Goal: Information Seeking & Learning: Learn about a topic

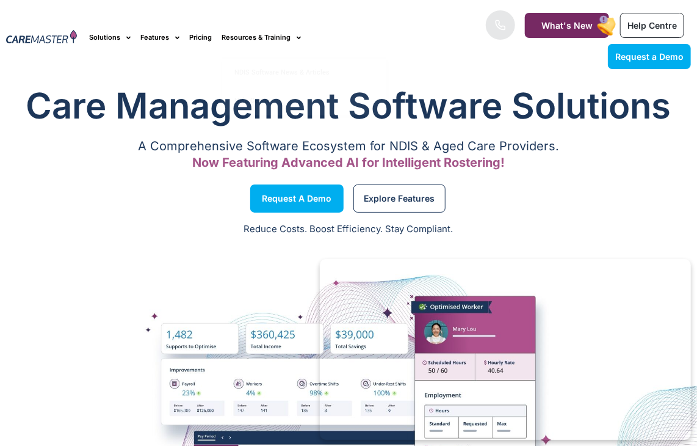
click at [467, 142] on p "A Comprehensive Software Ecosystem for NDIS & Aged Care Providers." at bounding box center [348, 146] width 685 height 8
click at [60, 31] on img at bounding box center [41, 38] width 71 height 16
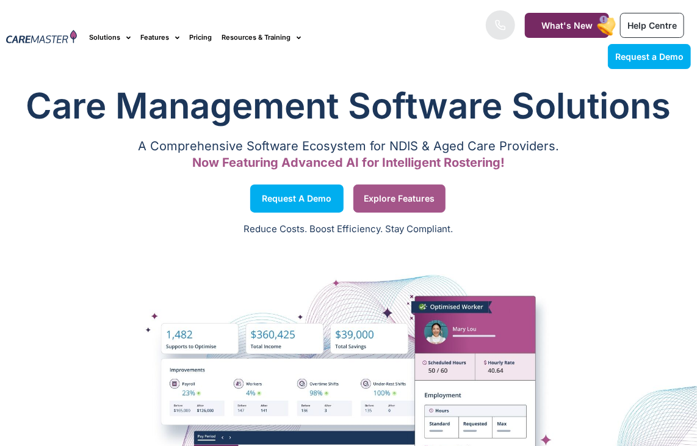
click at [405, 195] on span "Explore Features" at bounding box center [399, 198] width 71 height 6
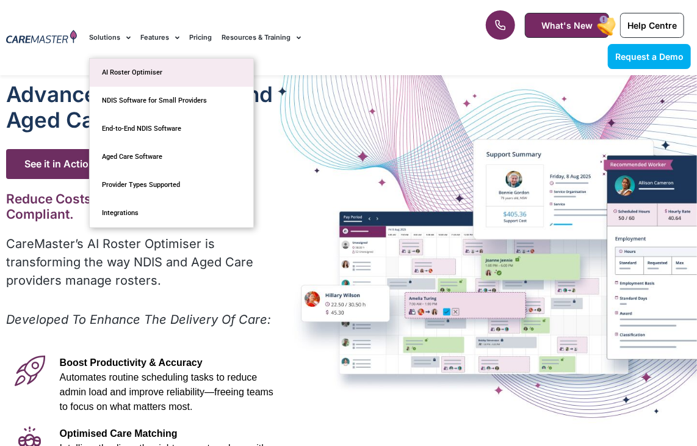
click at [151, 70] on link "AI Roster Optimiser" at bounding box center [172, 73] width 164 height 28
